Goal: Task Accomplishment & Management: Use online tool/utility

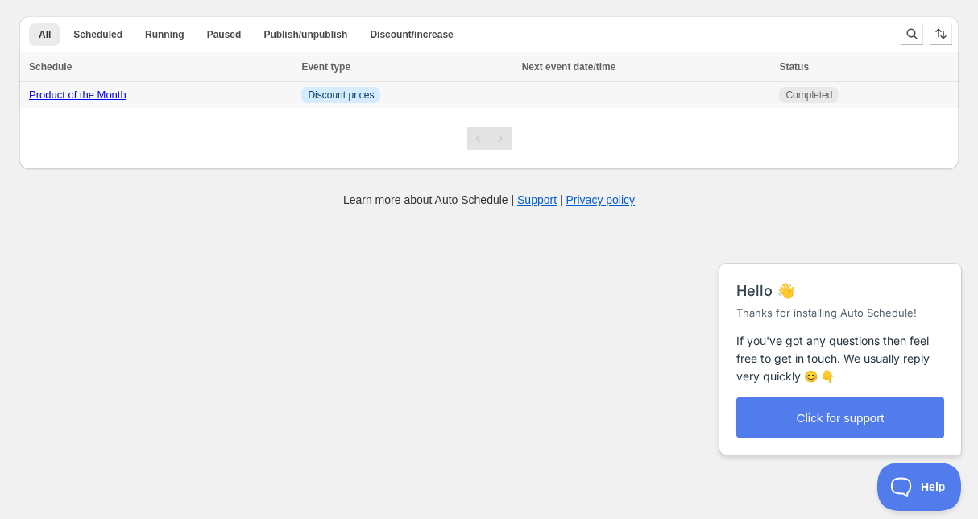
click at [70, 97] on link "Product of the Month" at bounding box center [77, 95] width 97 height 12
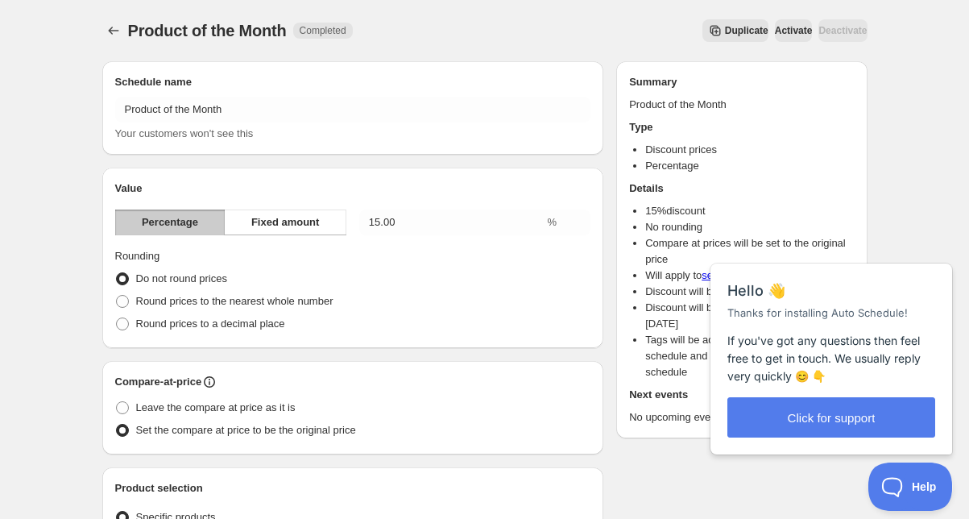
type input "Product of the October"
type input "[DATE]"
type input "10:20"
type input "2025-10-31"
type input "23:59"
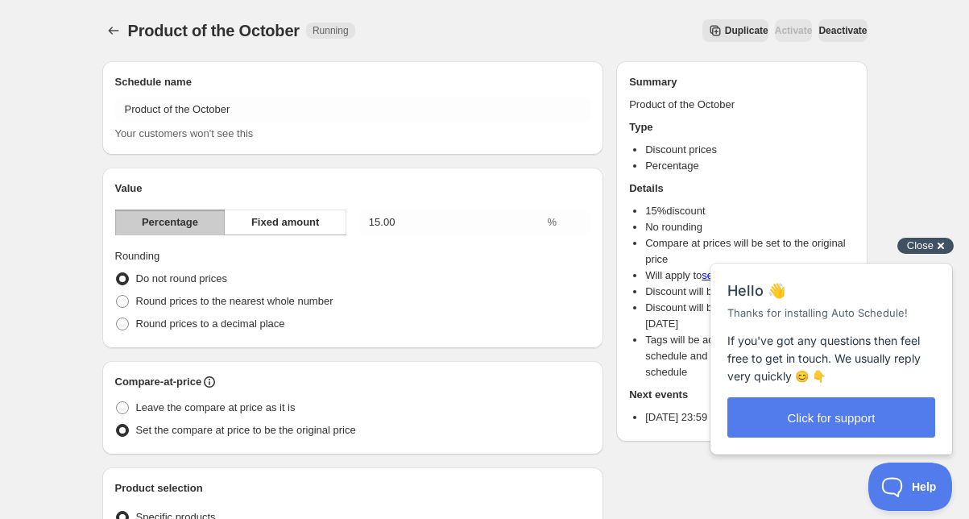
click at [942, 240] on div "Close cross-small" at bounding box center [925, 246] width 56 height 17
